Goal: Book appointment/travel/reservation

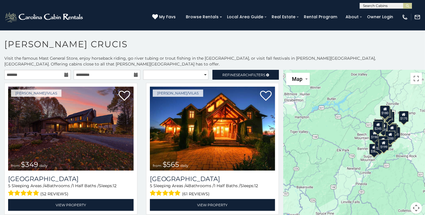
drag, startPoint x: 0, startPoint y: 0, endPoint x: 148, endPoint y: 37, distance: 152.2
click at [148, 37] on section "**********" at bounding box center [212, 124] width 425 height 188
click at [66, 75] on icon at bounding box center [66, 75] width 4 height 4
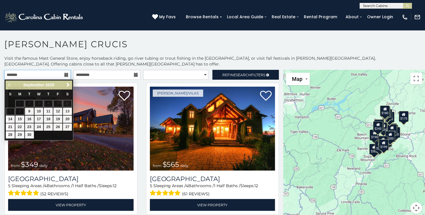
click at [29, 76] on input "text" at bounding box center [37, 75] width 66 height 10
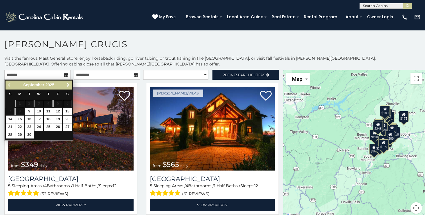
click at [67, 85] on span "Next" at bounding box center [68, 85] width 5 height 5
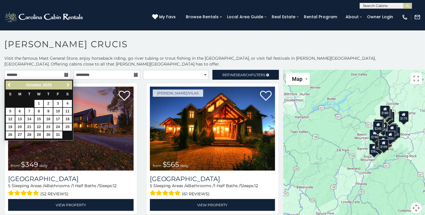
click at [67, 85] on span "Next" at bounding box center [68, 85] width 5 height 5
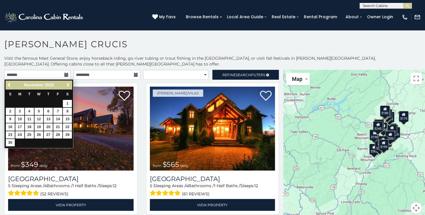
click at [67, 85] on span "Next" at bounding box center [68, 85] width 5 height 5
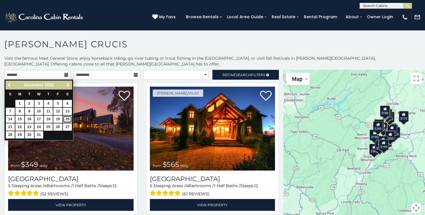
click at [66, 119] on link "20" at bounding box center [67, 119] width 9 height 7
type input "**********"
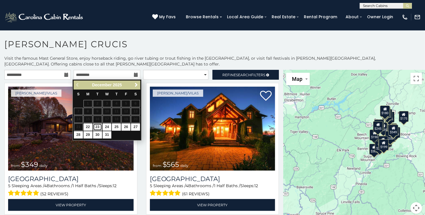
click at [98, 126] on link "23" at bounding box center [97, 127] width 9 height 7
type input "**********"
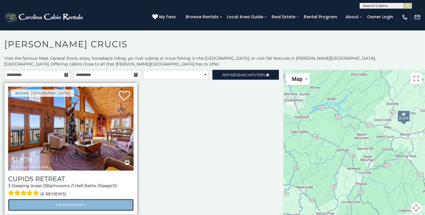
drag, startPoint x: 292, startPoint y: 33, endPoint x: 74, endPoint y: 205, distance: 277.8
click at [74, 205] on link "View Property" at bounding box center [71, 205] width 126 height 12
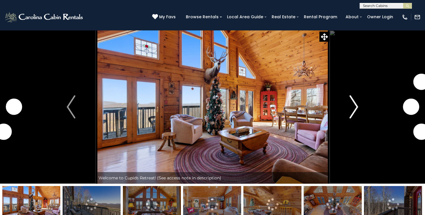
click at [357, 110] on img "Next" at bounding box center [354, 106] width 9 height 23
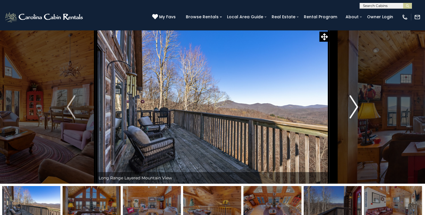
click at [357, 110] on img "Next" at bounding box center [354, 106] width 9 height 23
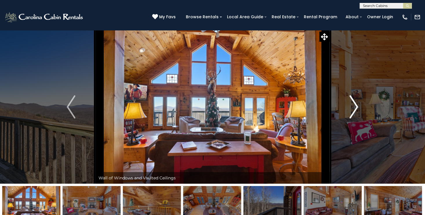
click at [357, 110] on img "Next" at bounding box center [354, 106] width 9 height 23
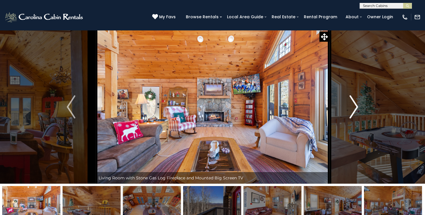
click at [357, 110] on img "Next" at bounding box center [354, 106] width 9 height 23
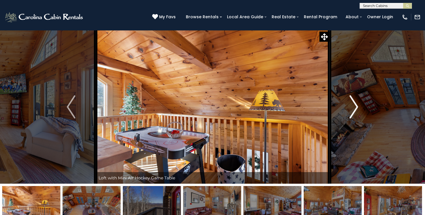
click at [357, 110] on img "Next" at bounding box center [354, 106] width 9 height 23
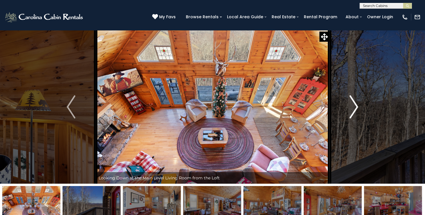
click at [357, 110] on img "Next" at bounding box center [354, 106] width 9 height 23
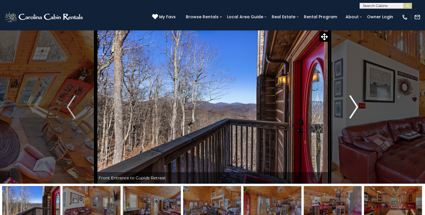
click at [357, 110] on img "Next" at bounding box center [354, 106] width 9 height 23
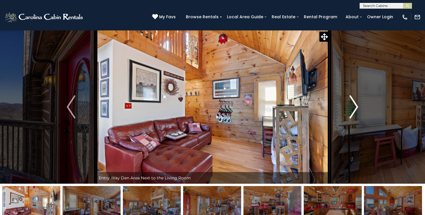
click at [357, 110] on img "Next" at bounding box center [354, 106] width 9 height 23
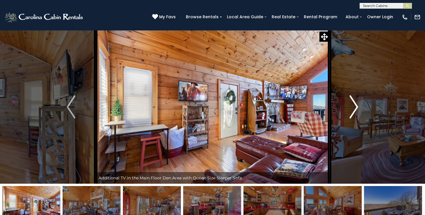
click at [357, 110] on img "Next" at bounding box center [354, 106] width 9 height 23
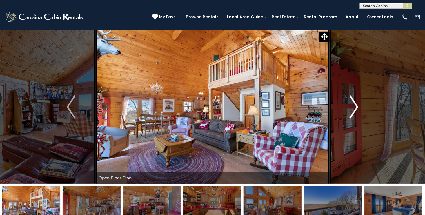
click at [357, 110] on img "Next" at bounding box center [354, 106] width 9 height 23
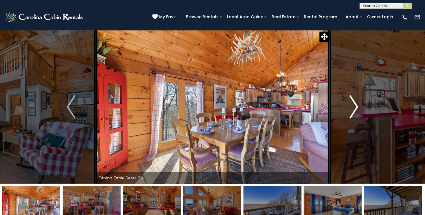
click at [357, 110] on img "Next" at bounding box center [354, 106] width 9 height 23
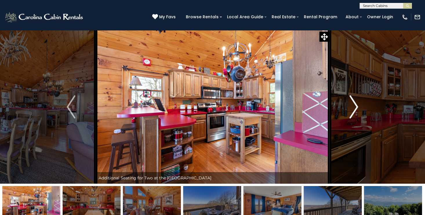
click at [357, 110] on img "Next" at bounding box center [354, 106] width 9 height 23
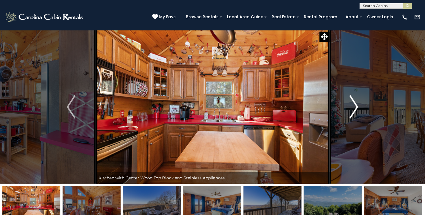
click at [357, 110] on img "Next" at bounding box center [354, 106] width 9 height 23
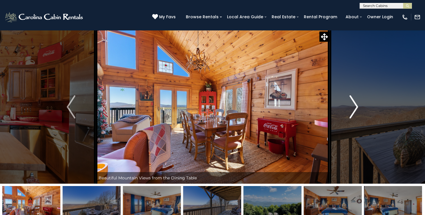
click at [357, 110] on img "Next" at bounding box center [354, 106] width 9 height 23
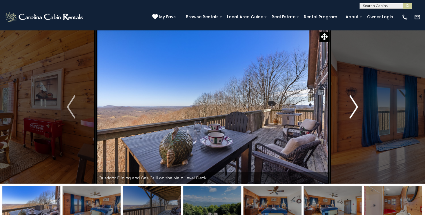
click at [357, 110] on img "Next" at bounding box center [354, 106] width 9 height 23
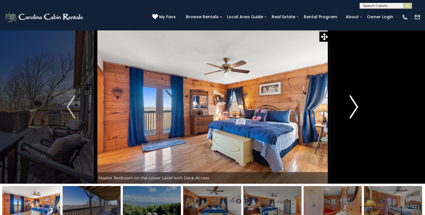
click at [357, 110] on img "Next" at bounding box center [354, 106] width 9 height 23
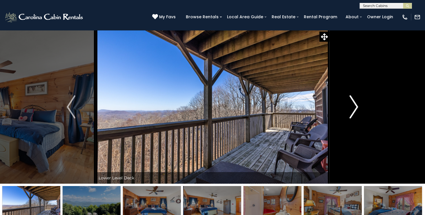
click at [357, 110] on img "Next" at bounding box center [354, 106] width 9 height 23
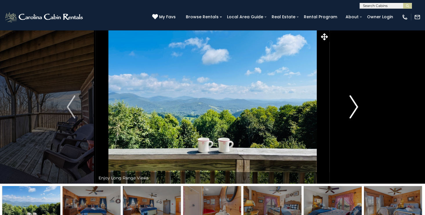
click at [357, 110] on img "Next" at bounding box center [354, 106] width 9 height 23
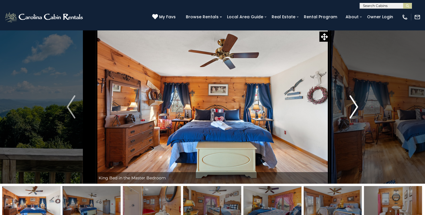
click at [357, 110] on img "Next" at bounding box center [354, 106] width 9 height 23
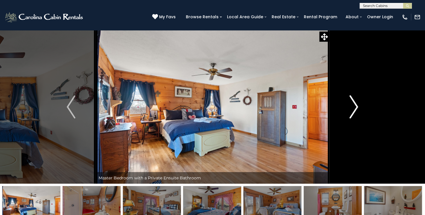
click at [357, 110] on img "Next" at bounding box center [354, 106] width 9 height 23
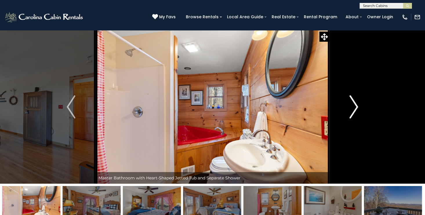
click at [357, 110] on img "Next" at bounding box center [354, 106] width 9 height 23
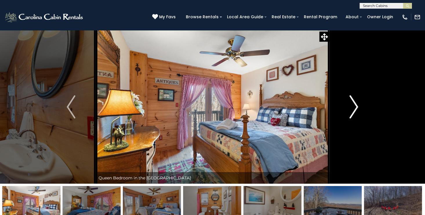
click at [357, 110] on img "Next" at bounding box center [354, 106] width 9 height 23
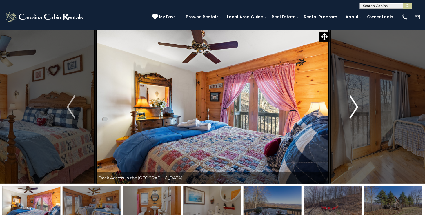
click at [357, 110] on img "Next" at bounding box center [354, 106] width 9 height 23
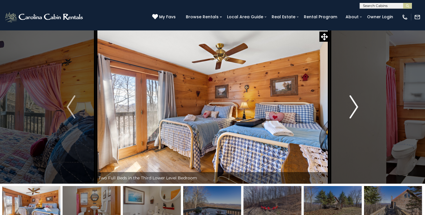
click at [357, 110] on img "Next" at bounding box center [354, 106] width 9 height 23
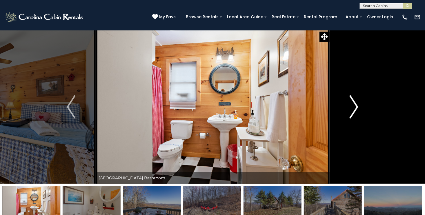
click at [357, 110] on img "Next" at bounding box center [354, 106] width 9 height 23
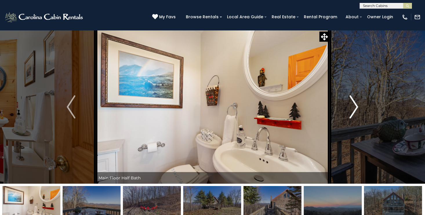
click at [357, 110] on img "Next" at bounding box center [354, 106] width 9 height 23
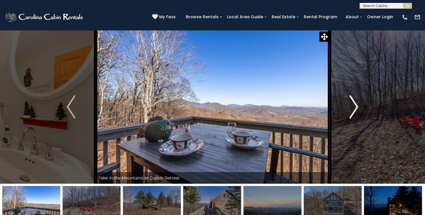
click at [357, 110] on img "Next" at bounding box center [354, 106] width 9 height 23
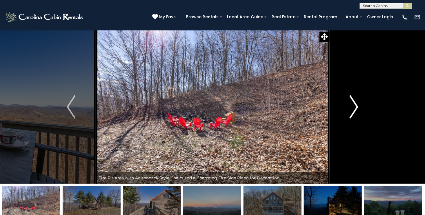
click at [357, 110] on img "Next" at bounding box center [354, 106] width 9 height 23
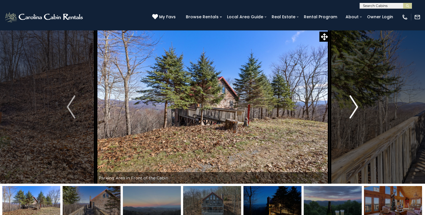
click at [357, 110] on img "Next" at bounding box center [354, 106] width 9 height 23
